Goal: Check status

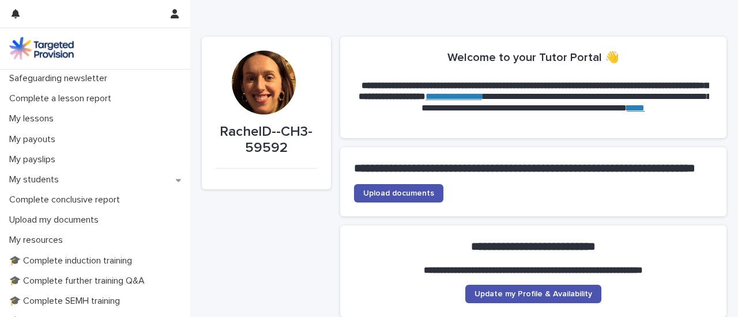
scroll to position [91, 0]
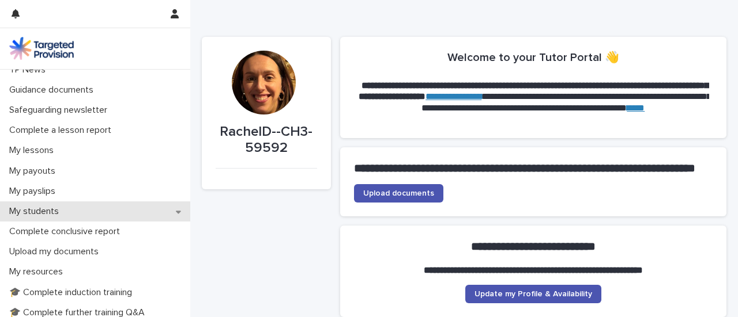
click at [58, 203] on div "My students" at bounding box center [95, 212] width 190 height 20
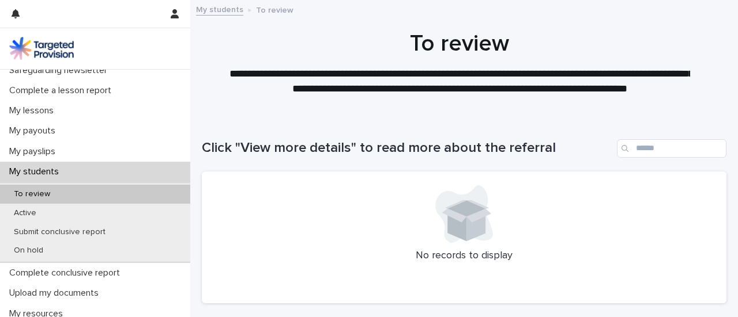
scroll to position [144, 0]
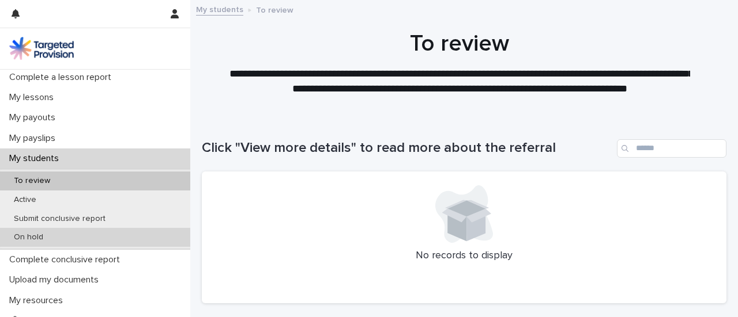
click at [21, 235] on p "On hold" at bounding box center [29, 238] width 48 height 10
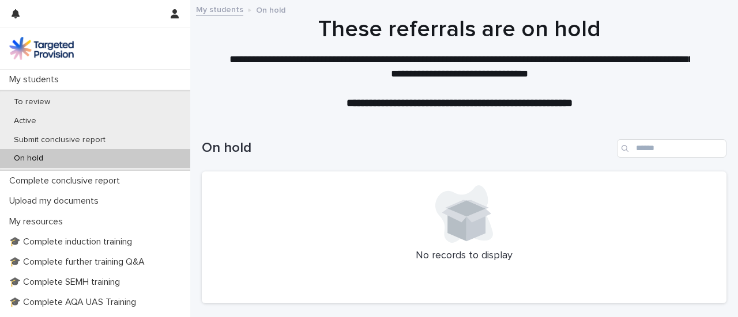
scroll to position [227, 0]
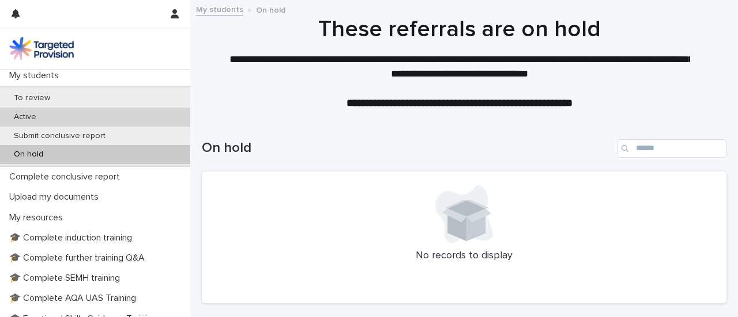
click at [39, 112] on p "Active" at bounding box center [25, 117] width 41 height 10
